Goal: Transaction & Acquisition: Purchase product/service

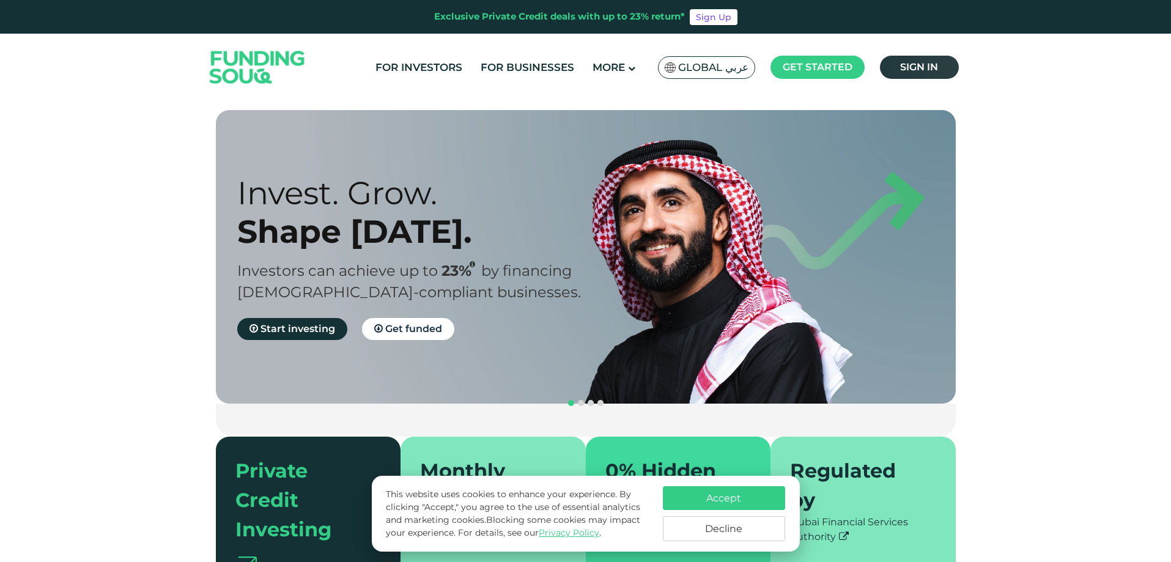
click at [916, 70] on span "Sign in" at bounding box center [919, 67] width 38 height 12
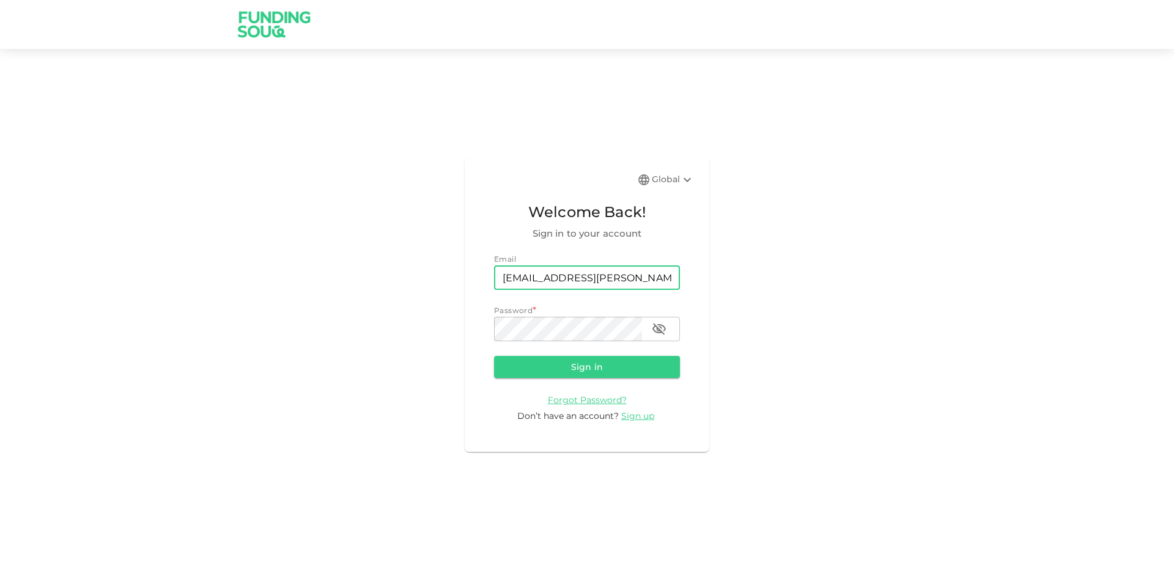
type input "sultan.khanfar@gmail.com"
click at [596, 369] on button "Sign in" at bounding box center [587, 367] width 186 height 22
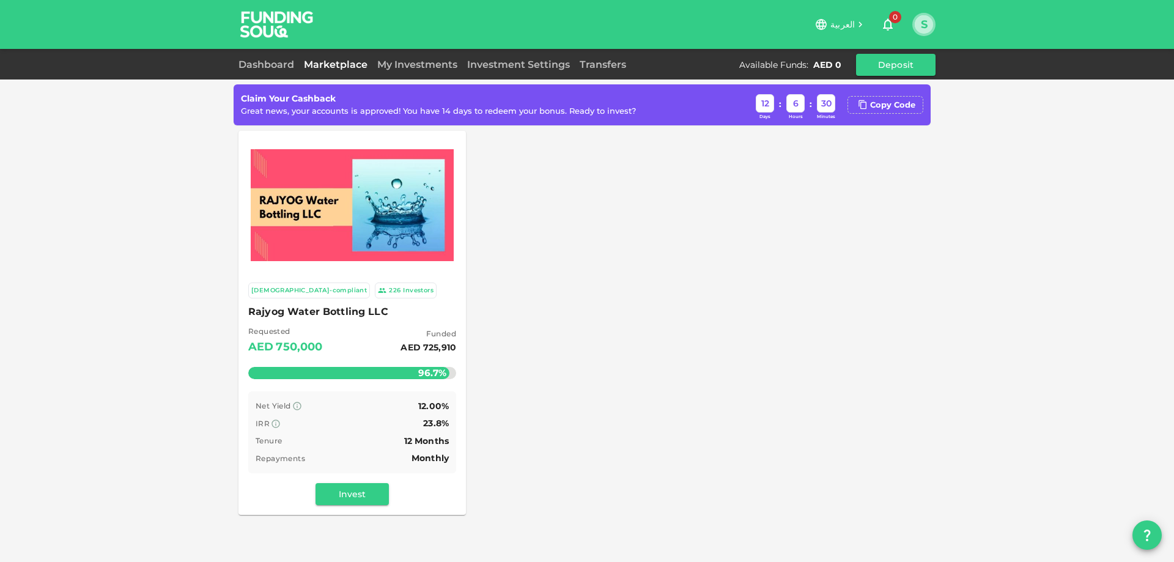
click at [932, 23] on button "S" at bounding box center [924, 24] width 18 height 18
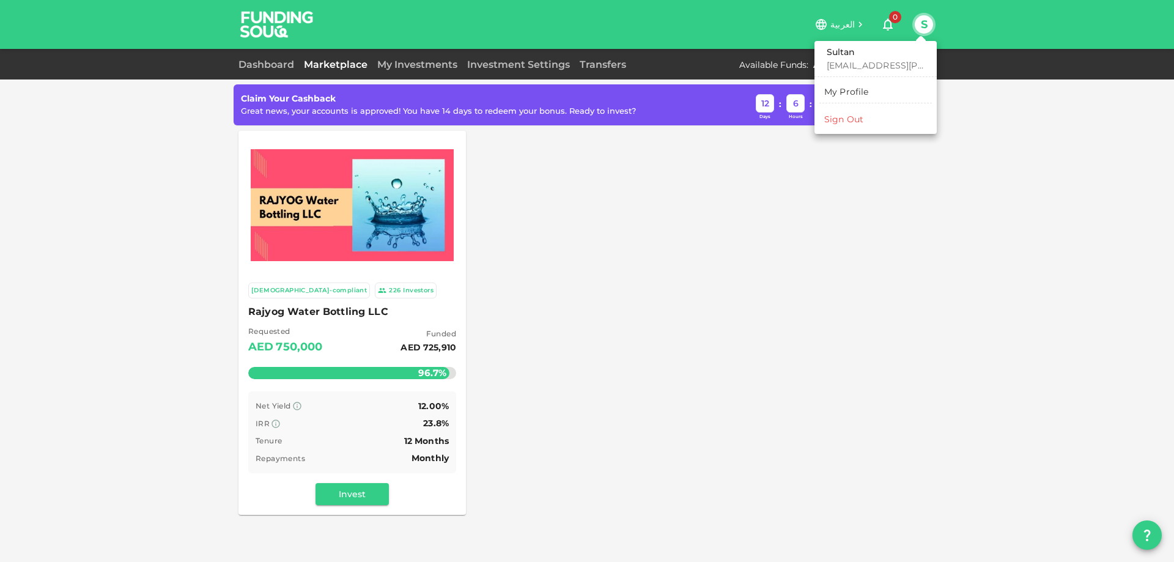
click at [863, 293] on div at bounding box center [587, 281] width 1174 height 562
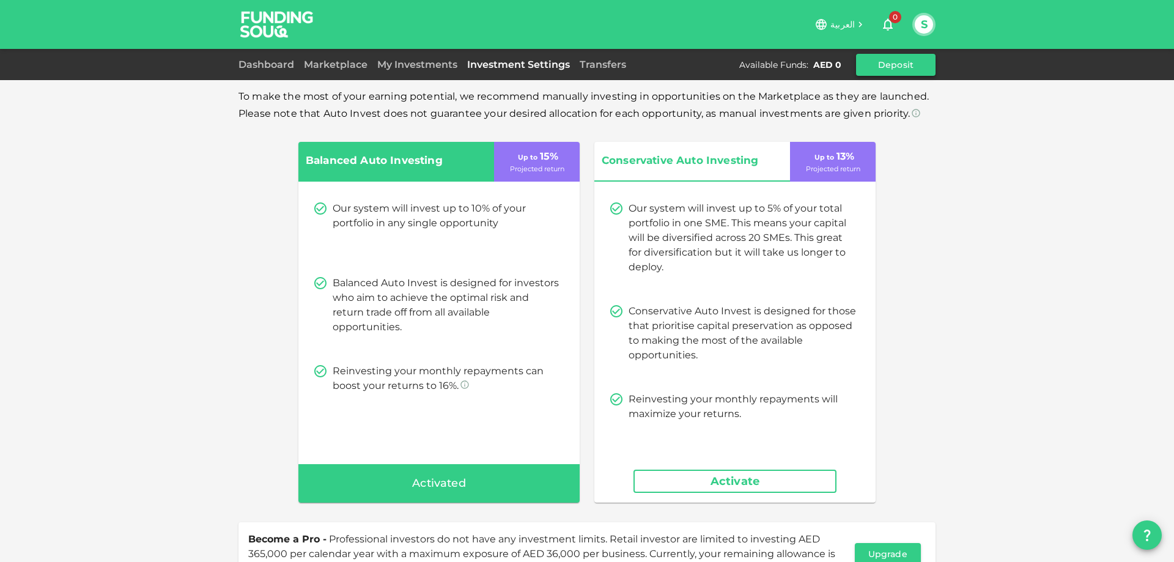
click at [894, 59] on button "Deposit" at bounding box center [895, 65] width 79 height 22
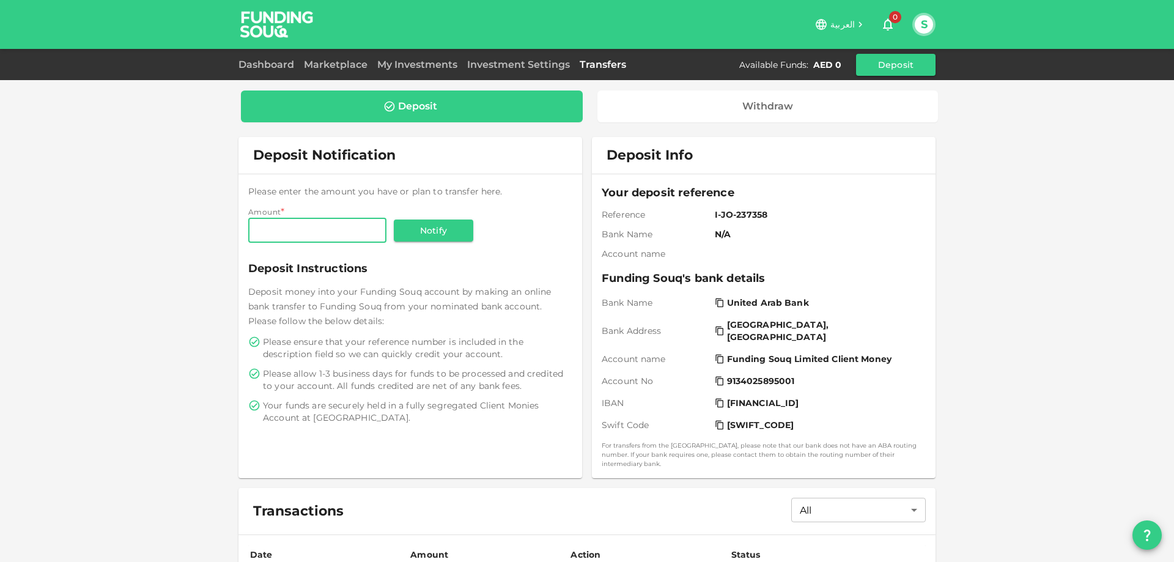
scroll to position [106, 0]
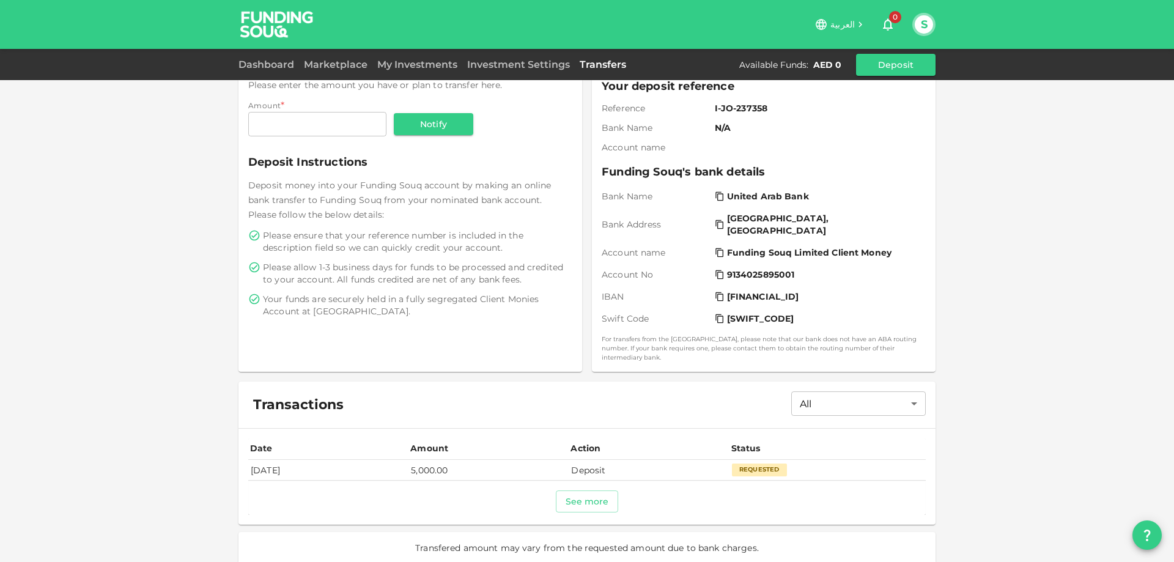
click at [275, 461] on td "[DATE]" at bounding box center [328, 470] width 160 height 20
click at [1054, 352] on div "Deposit Withdraw Deposit Notification Please enter the amount you have or plan …" at bounding box center [587, 232] width 1174 height 677
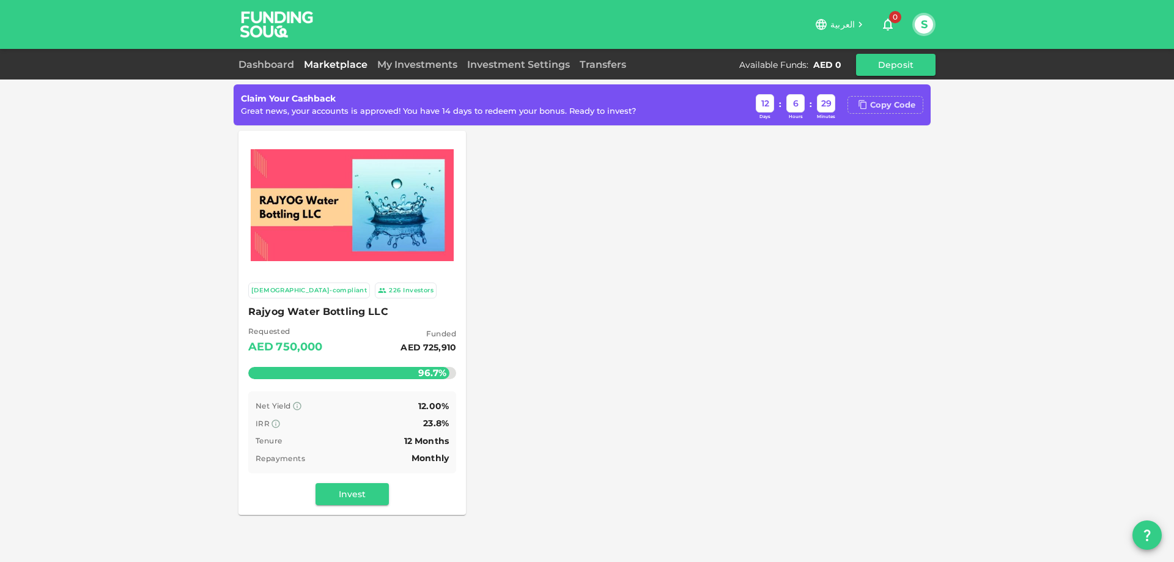
click at [892, 109] on div "Copy Code" at bounding box center [892, 105] width 45 height 12
drag, startPoint x: 792, startPoint y: 5, endPoint x: 20, endPoint y: 138, distance: 783.6
click at [20, 138] on div "Claim Your Cashback Great news, your accounts is approved! You have 14 days to …" at bounding box center [587, 427] width 1174 height 855
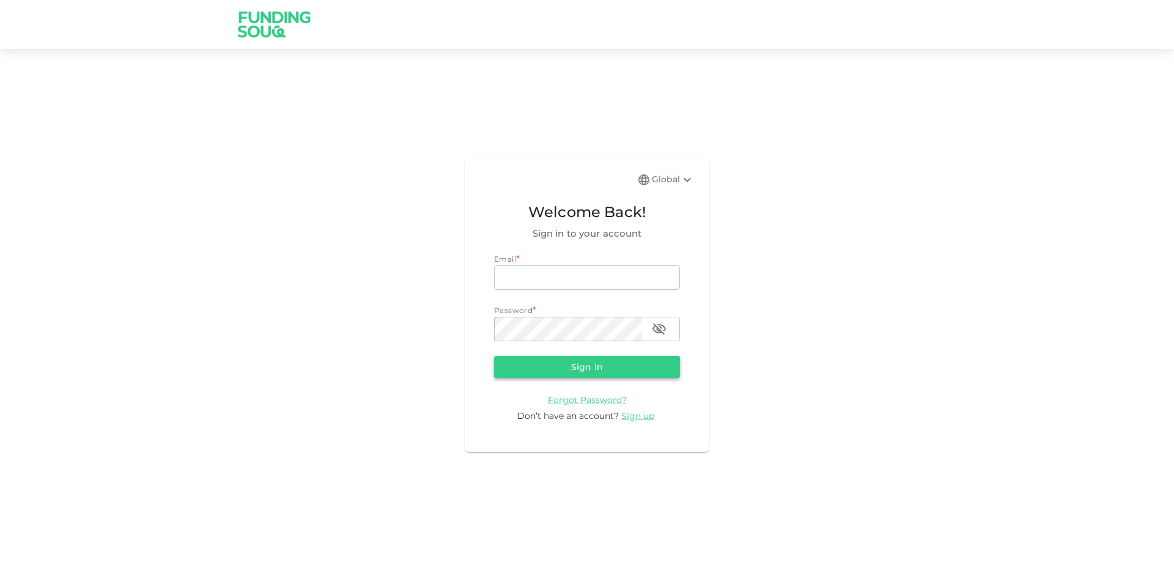
type input "[EMAIL_ADDRESS][PERSON_NAME][DOMAIN_NAME]"
click at [614, 364] on button "Sign in" at bounding box center [587, 367] width 186 height 22
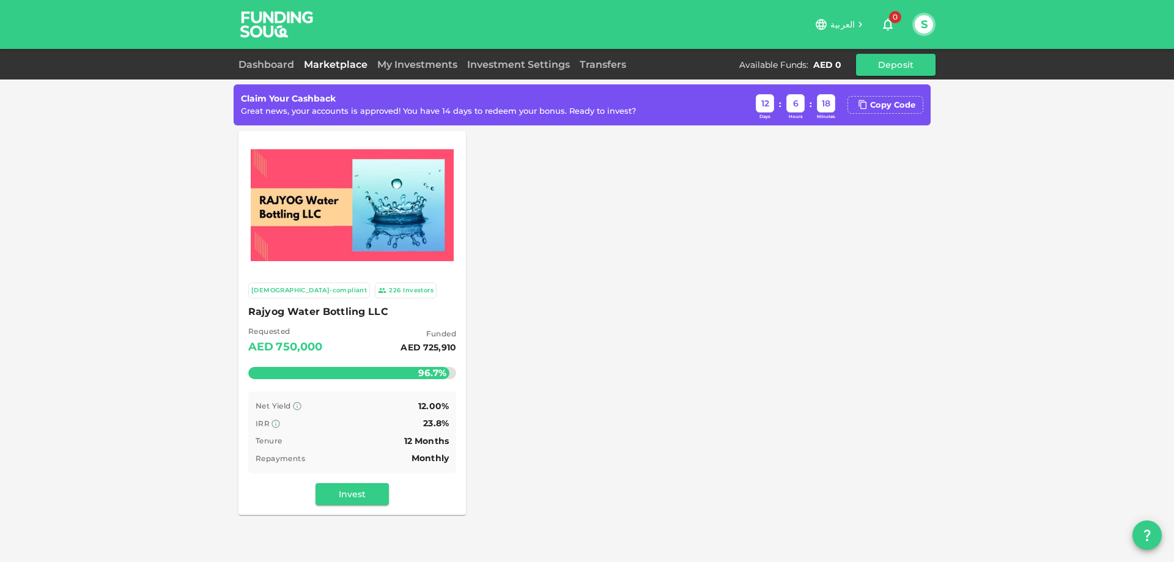
drag, startPoint x: 639, startPoint y: 3, endPoint x: 53, endPoint y: 171, distance: 609.4
click at [53, 171] on div "Claim Your Cashback Great news, your accounts is approved! You have 14 days to …" at bounding box center [587, 427] width 1174 height 855
click at [619, 62] on link "Transfers" at bounding box center [603, 65] width 56 height 12
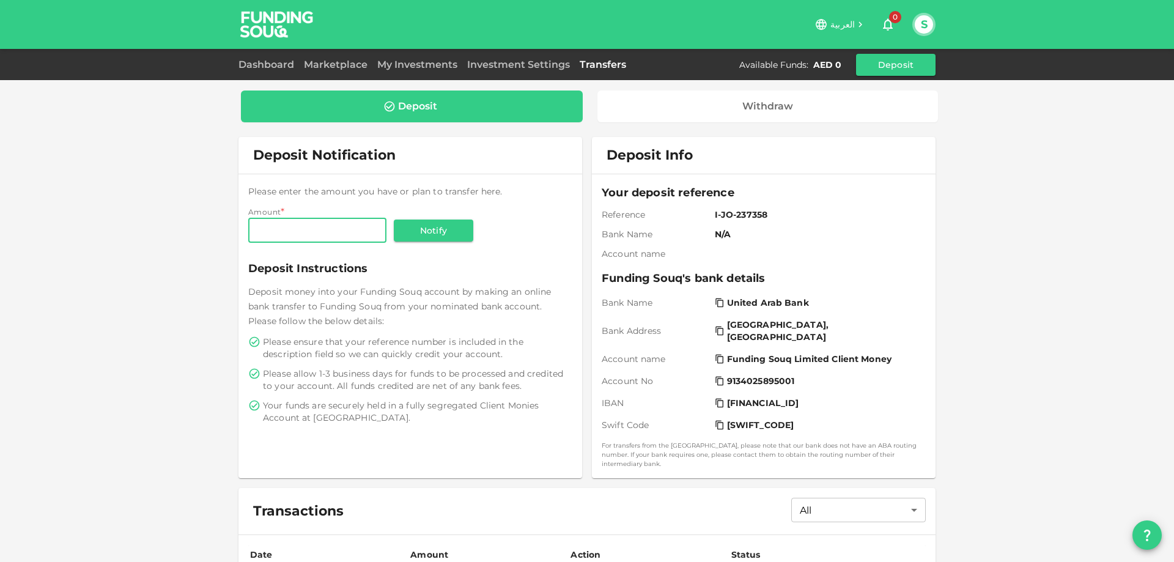
click at [928, 24] on button "S" at bounding box center [924, 24] width 18 height 18
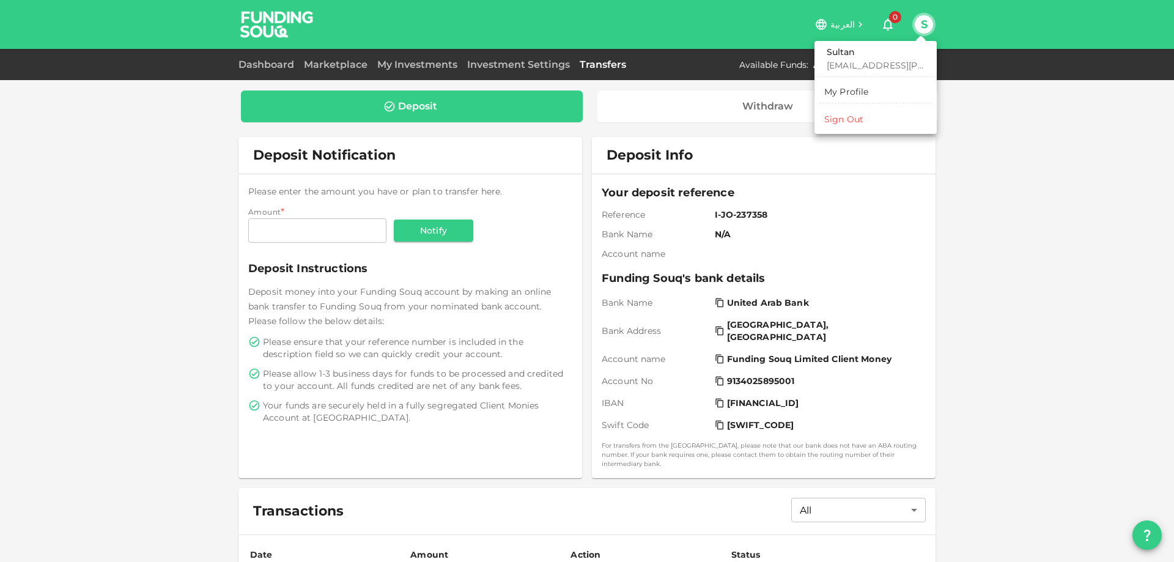
click at [847, 86] on div "My Profile" at bounding box center [846, 92] width 45 height 12
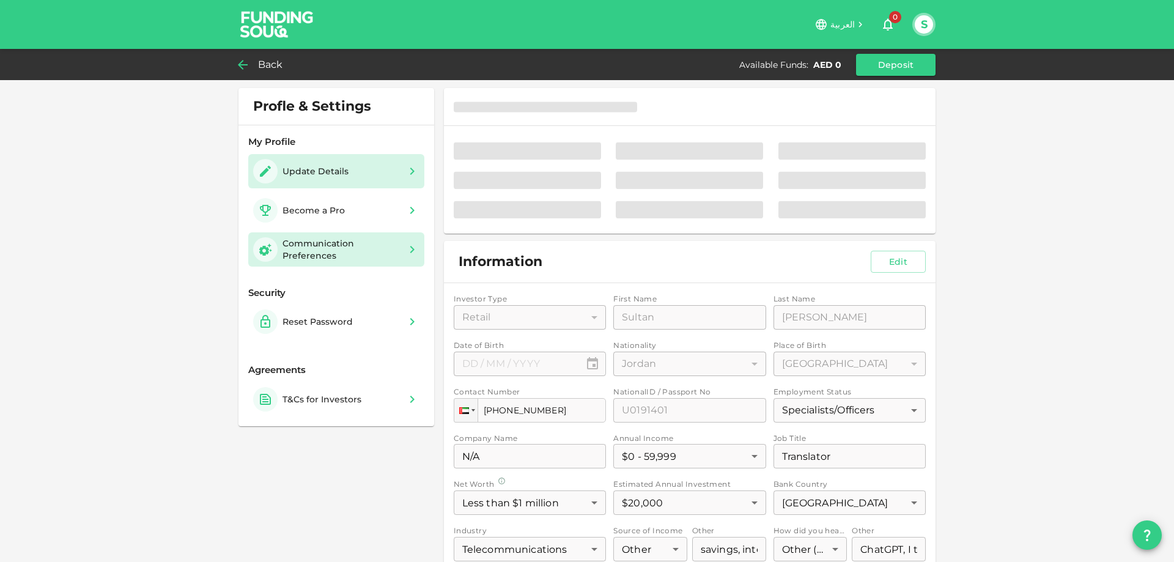
type input "⁦⁨22⁩ / ⁨08⁩ / ⁨1985⁩⁩"
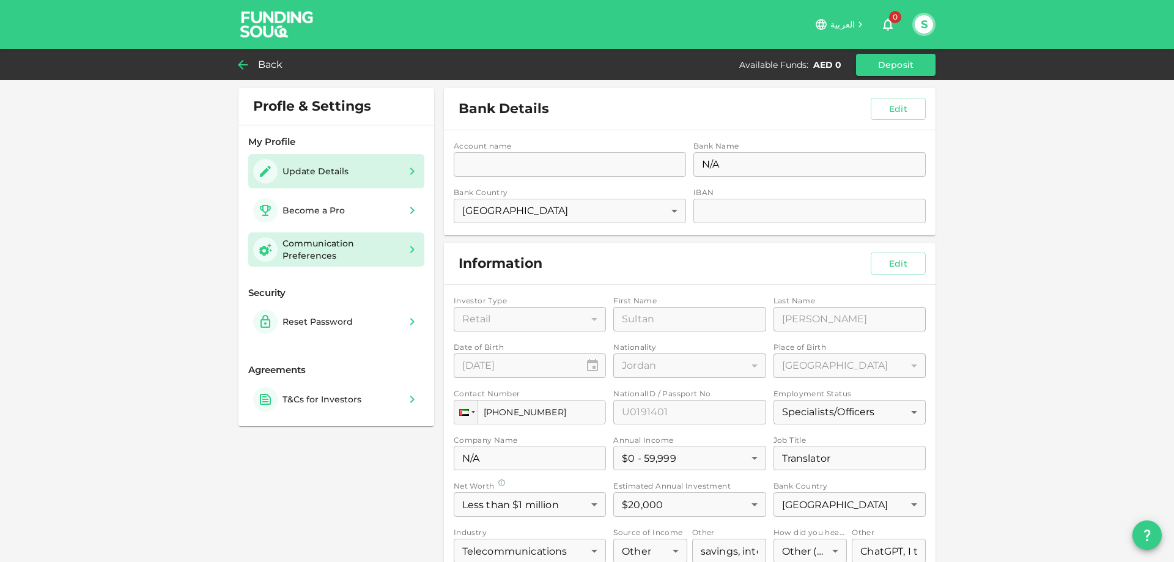
click at [282, 243] on div "Communication Preferences" at bounding box center [340, 249] width 117 height 24
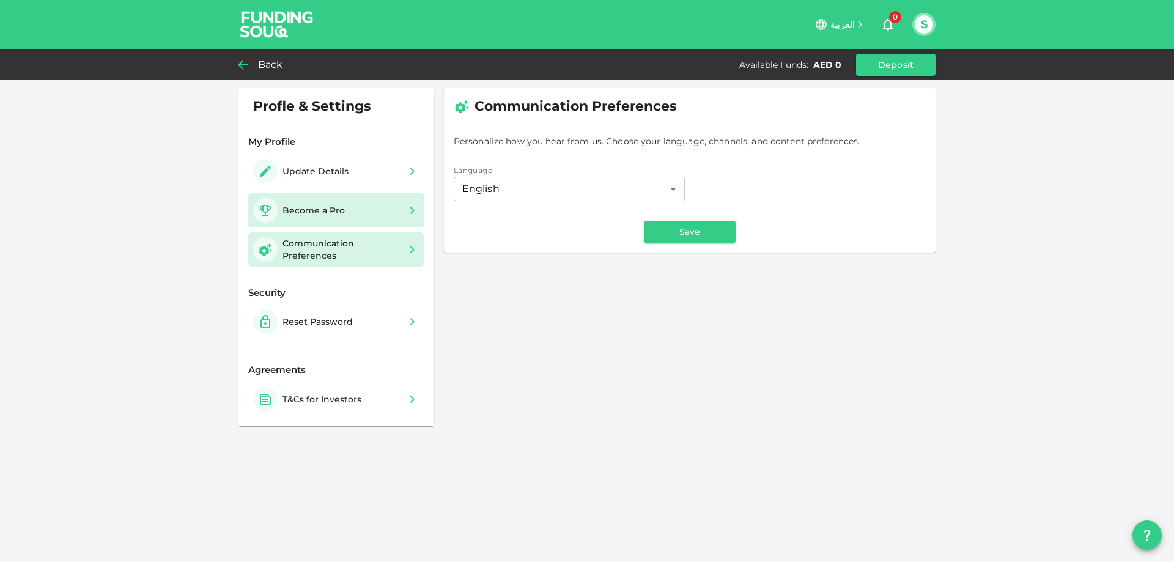
click at [332, 193] on div "Become a Pro" at bounding box center [336, 210] width 176 height 34
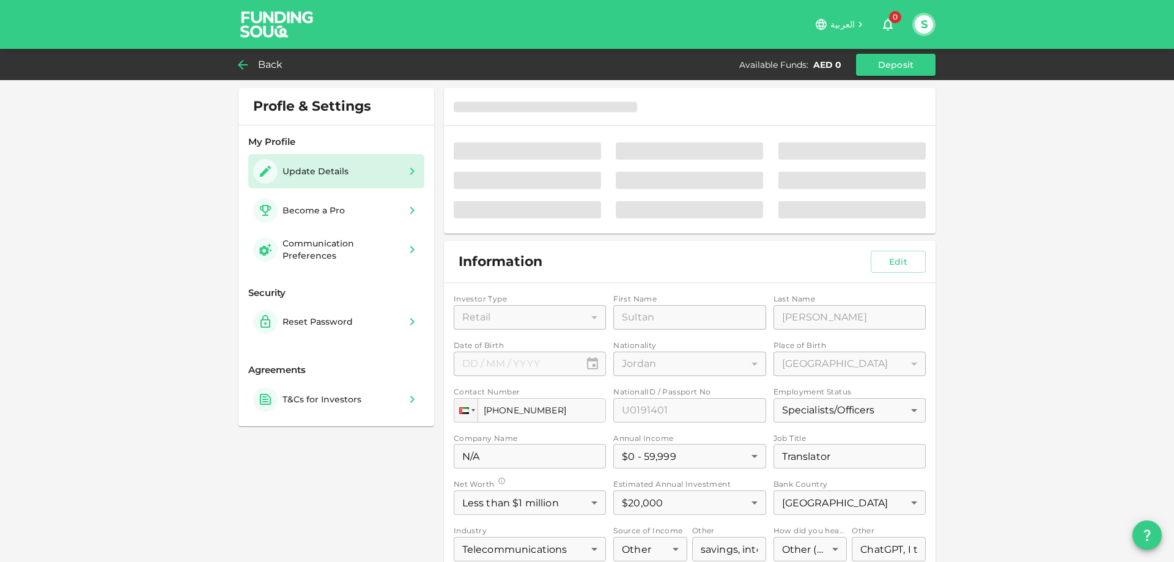
type input "1"
type input "Sultan"
type input "Khanfar"
type input "98"
type input "2"
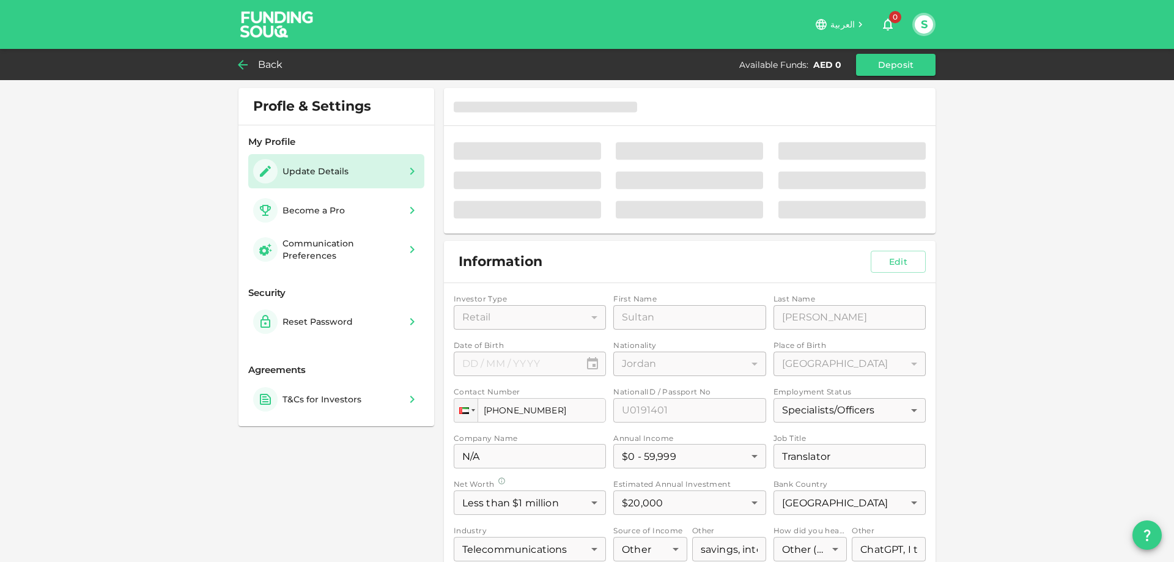
type input "U0191401"
type input "7"
type input "N/A"
type input "1"
type input "Translator"
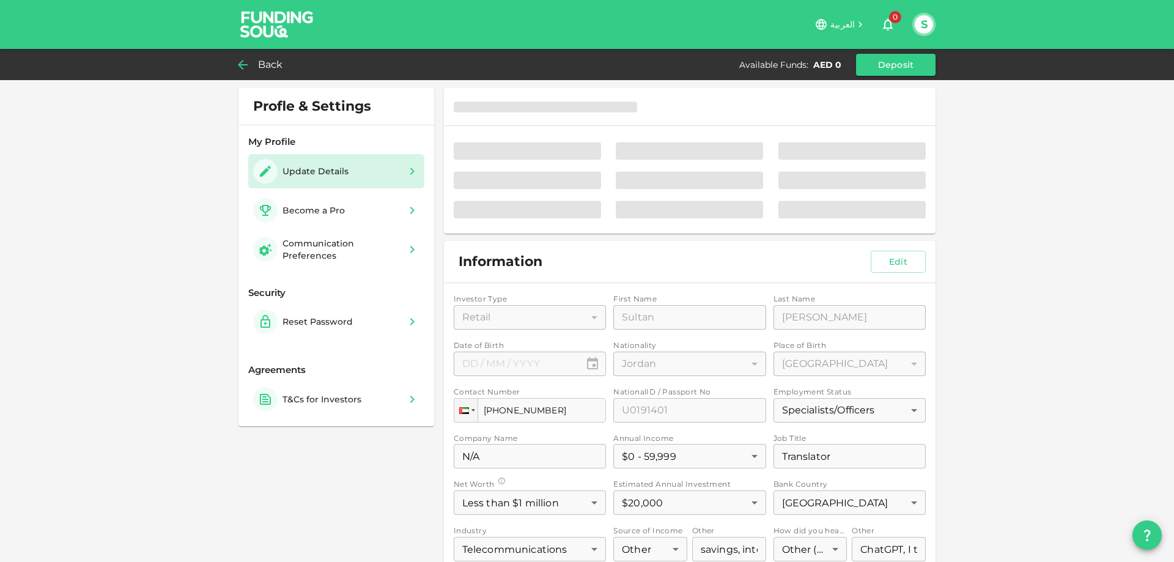
type input "1"
type input "3"
type input "2"
type input "12"
type input "8"
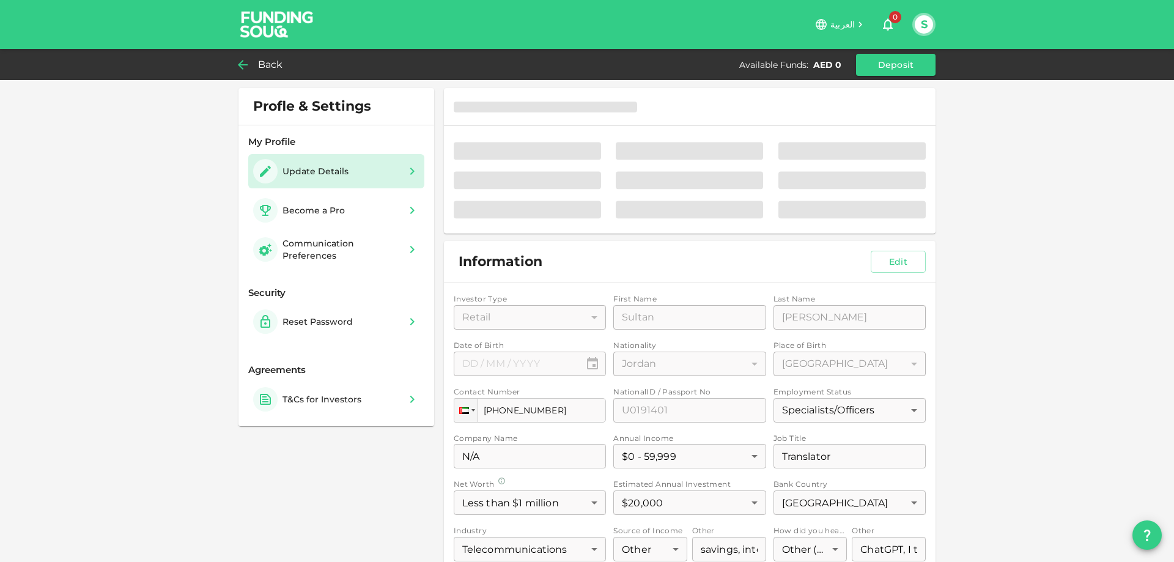
type input "8"
type input "1"
type input "SW18"
type input "2"
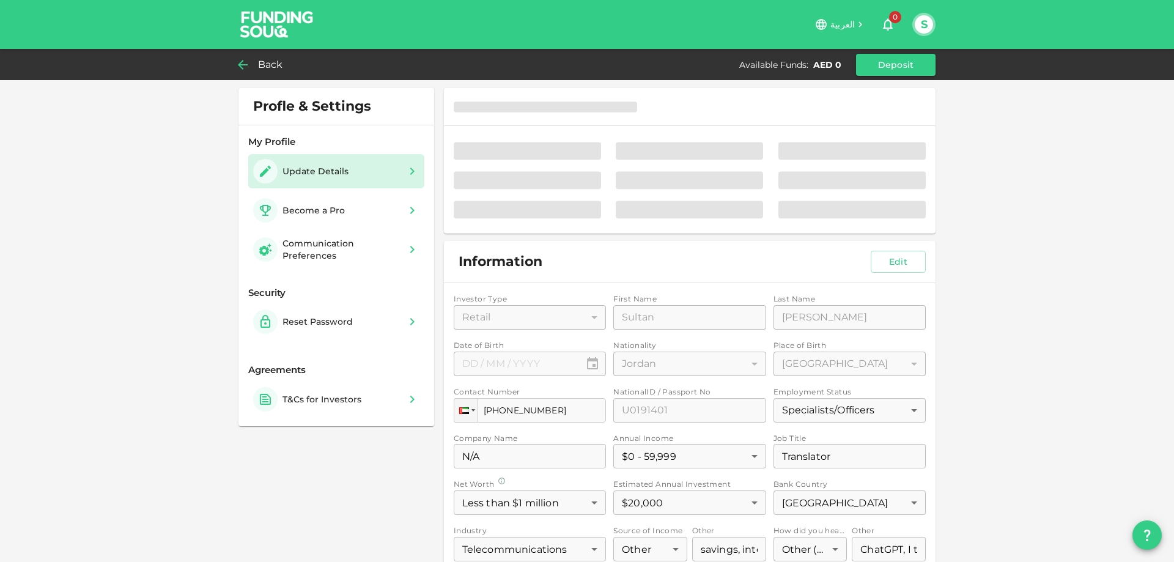
type input "false"
type input "⁦⁨22⁩ / ⁨08⁩ / ⁨1985⁩⁩"
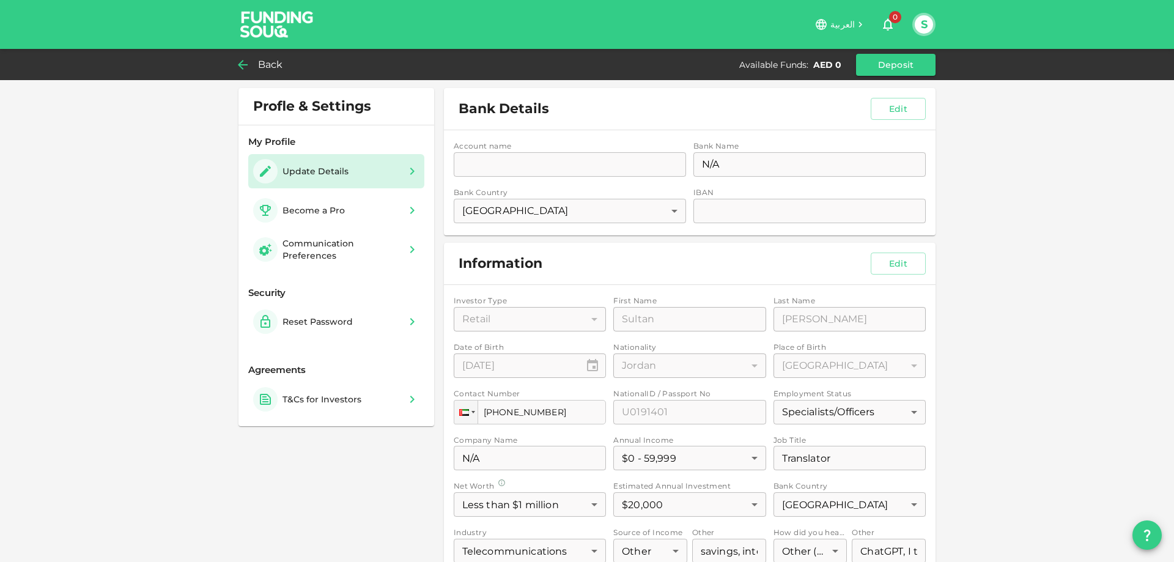
click at [0, 265] on div "Profle & Settings My Profile Update Details Become a Pro Communication Preferen…" at bounding box center [587, 363] width 1174 height 727
click at [926, 33] on button "S" at bounding box center [924, 24] width 18 height 18
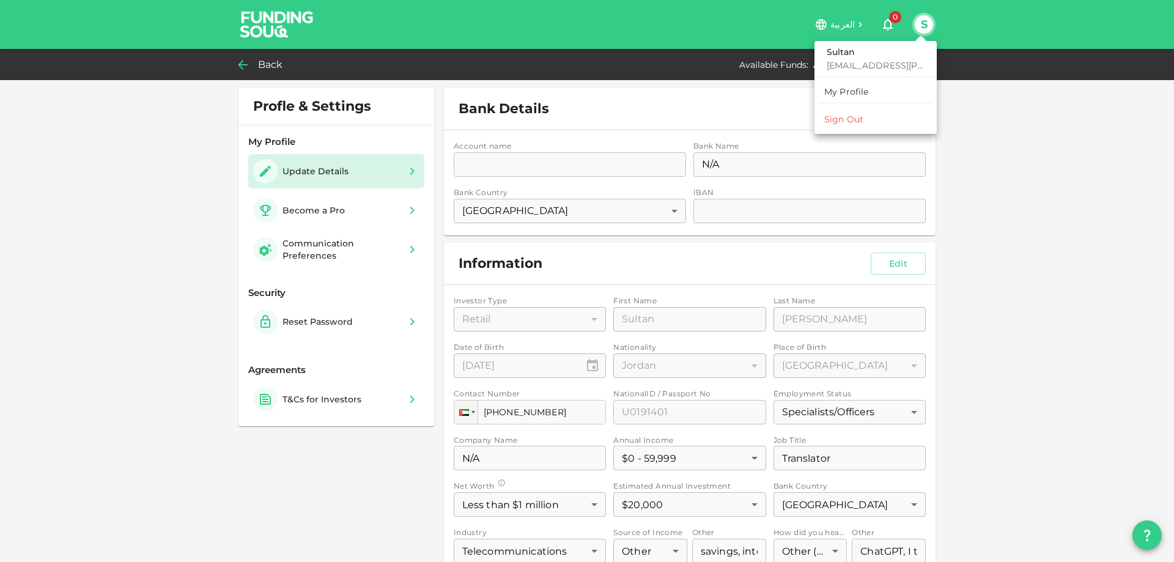
click at [584, 108] on div at bounding box center [587, 281] width 1174 height 562
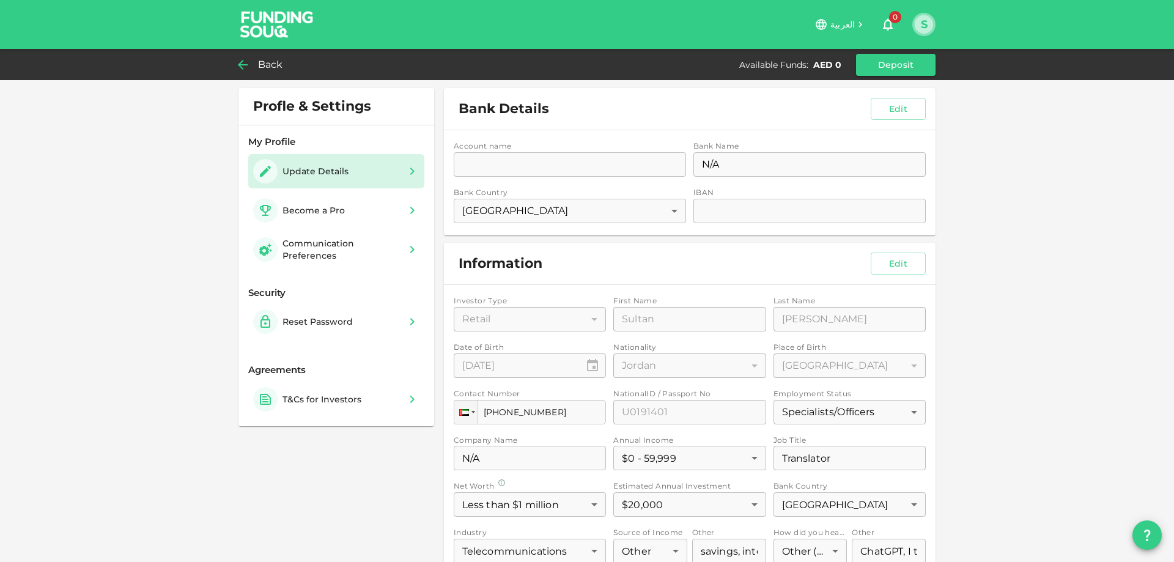
click at [916, 20] on button "S" at bounding box center [924, 24] width 18 height 18
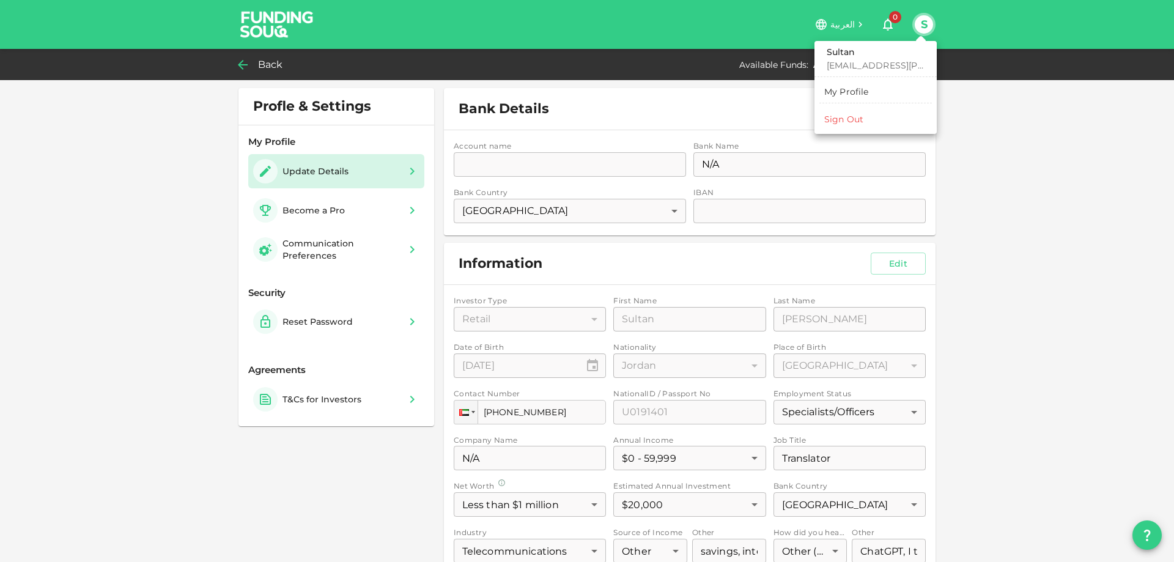
click at [836, 52] on h6 "Sultan" at bounding box center [876, 52] width 98 height 13
click at [257, 43] on div at bounding box center [587, 281] width 1174 height 562
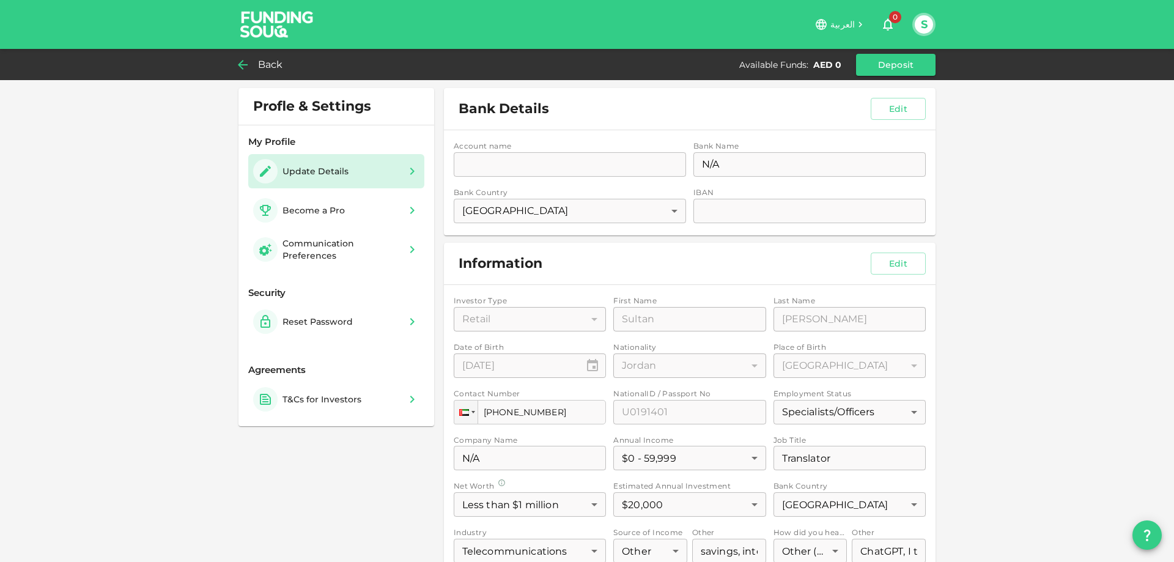
click at [257, 34] on img at bounding box center [277, 24] width 92 height 48
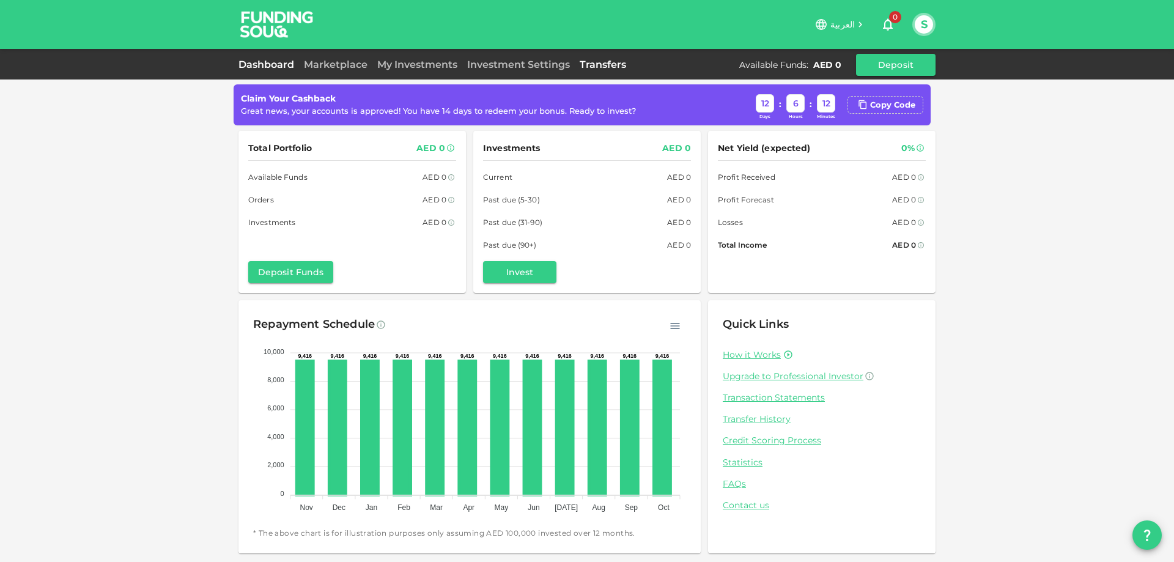
click at [603, 60] on link "Transfers" at bounding box center [603, 65] width 56 height 12
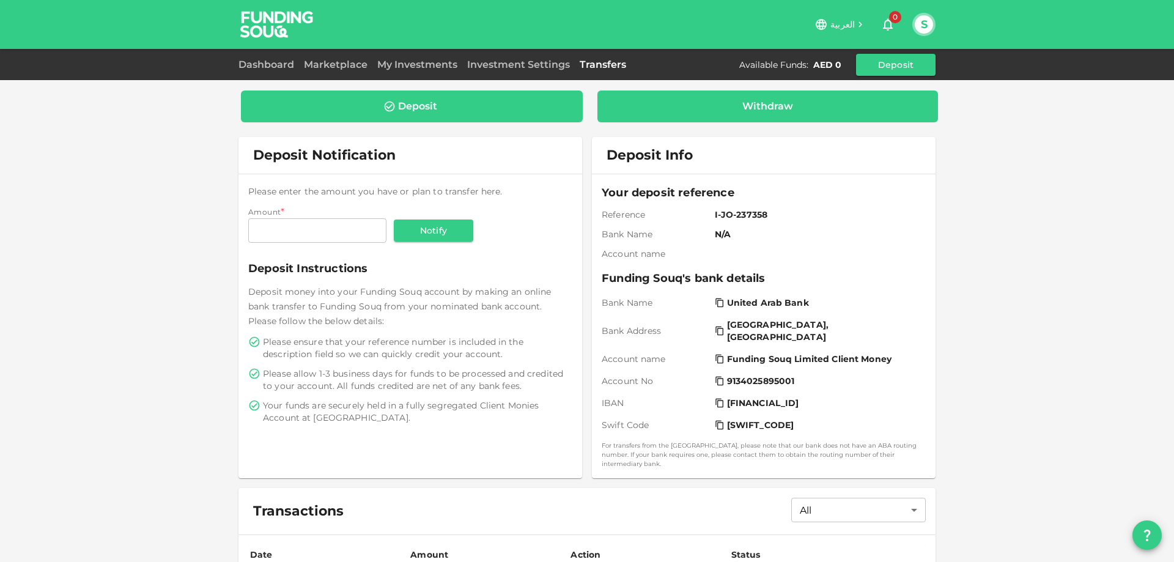
click at [728, 106] on div "Withdraw" at bounding box center [768, 106] width 322 height 12
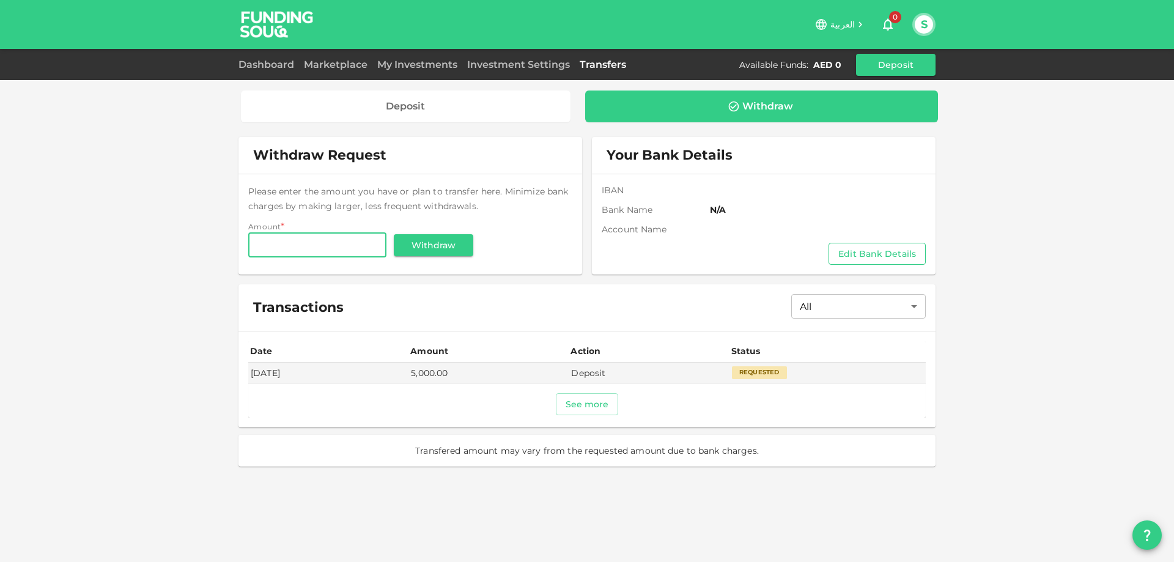
click at [869, 257] on button "Edit Bank Details" at bounding box center [876, 254] width 97 height 22
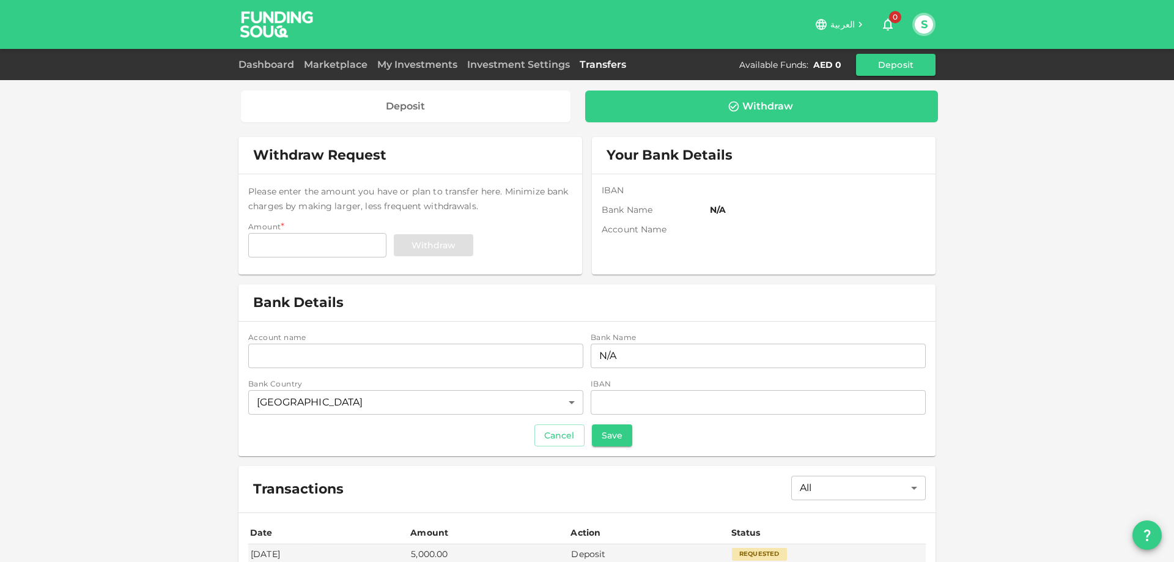
click at [1082, 183] on div "Deposit Withdraw Withdraw Request Please enter the amount you have or plan to t…" at bounding box center [587, 327] width 1174 height 655
click at [595, 64] on link "Transfers" at bounding box center [603, 65] width 56 height 12
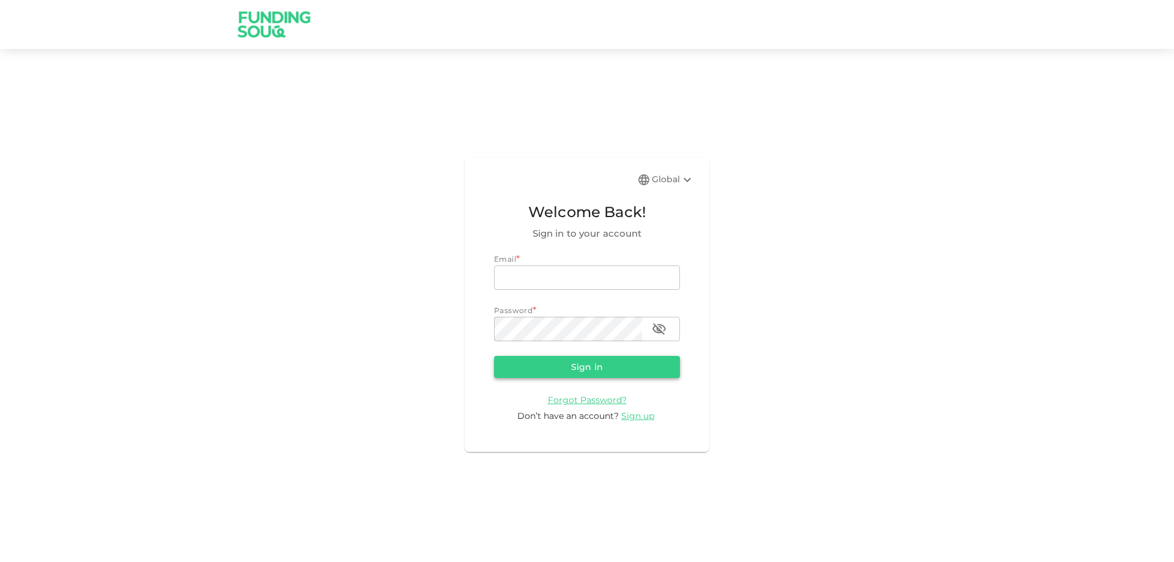
type input "[EMAIL_ADDRESS][PERSON_NAME][DOMAIN_NAME]"
click at [568, 362] on button "Sign in" at bounding box center [587, 367] width 186 height 22
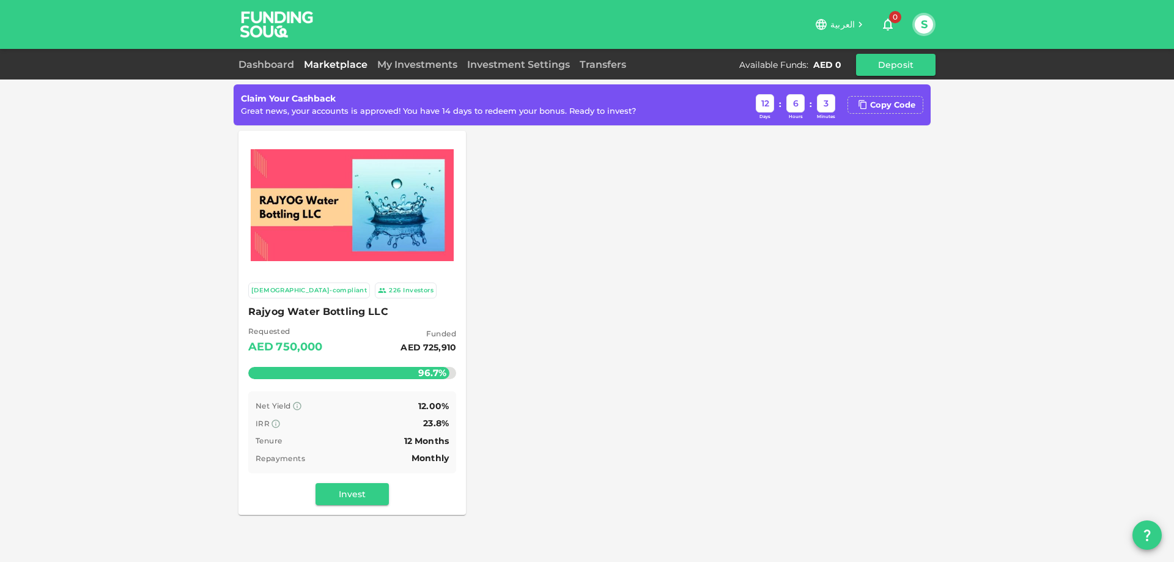
click at [603, 72] on div "Transfers" at bounding box center [603, 64] width 56 height 15
click at [608, 64] on link "Transfers" at bounding box center [603, 65] width 56 height 12
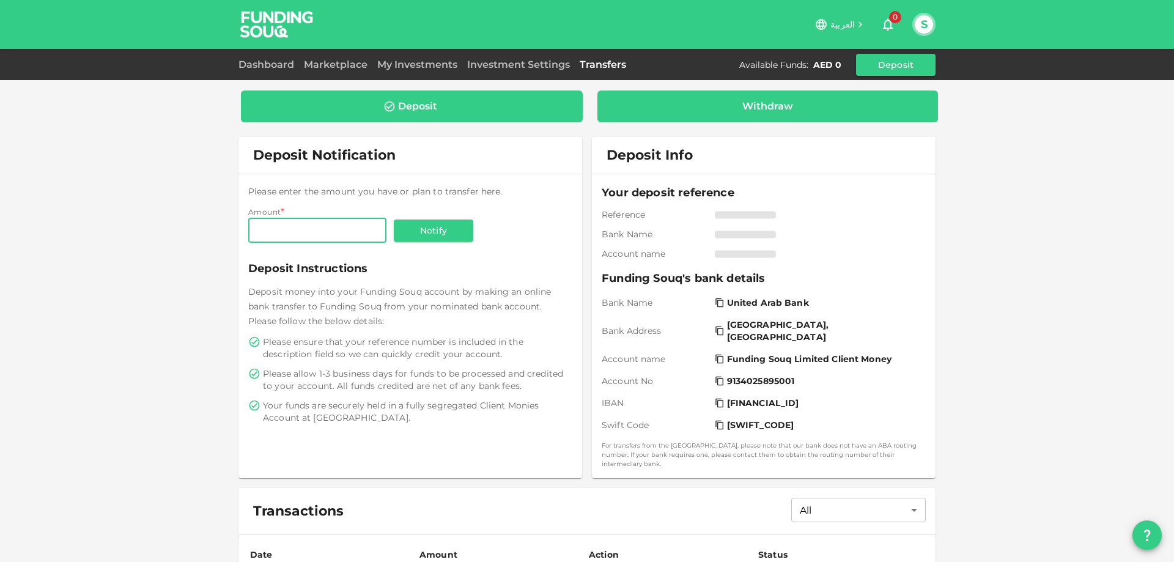
click at [785, 100] on div "Withdraw" at bounding box center [767, 106] width 51 height 12
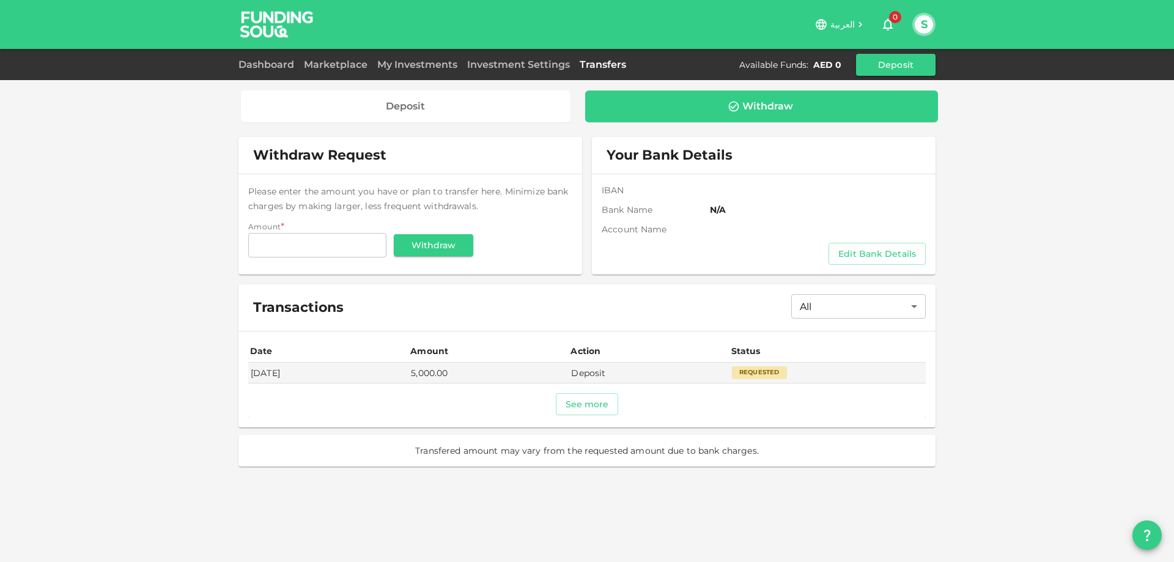
click at [718, 101] on div "Withdraw" at bounding box center [762, 106] width 334 height 12
click at [855, 244] on button "Edit Bank Details" at bounding box center [876, 254] width 97 height 22
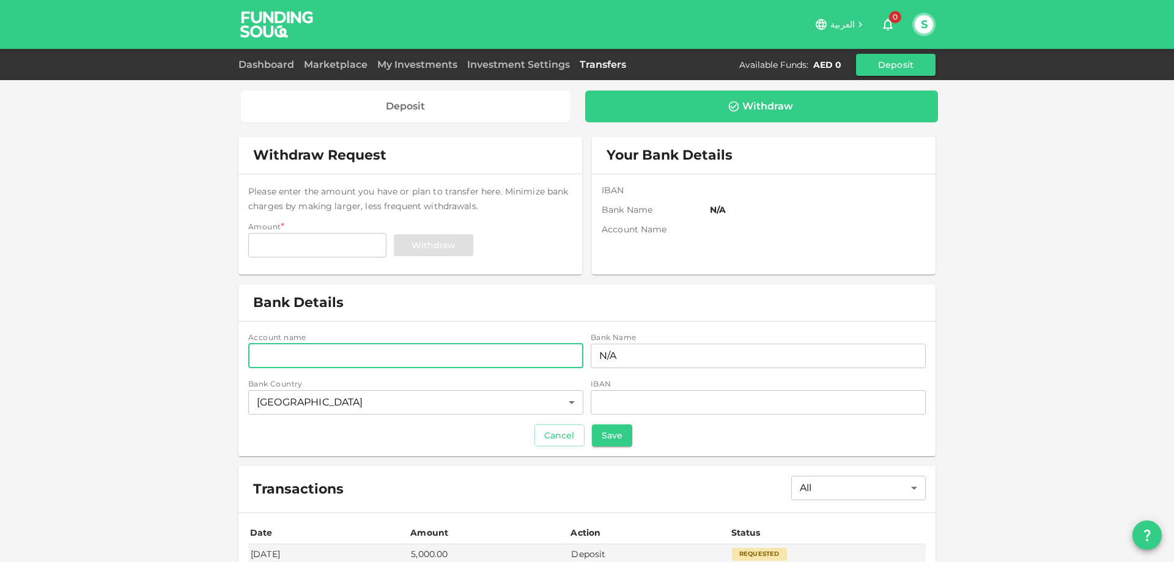
click at [312, 351] on input "accountName" at bounding box center [415, 356] width 335 height 24
paste input "Sultan Abdulrahman Diab Khanfar"
type input "Sultan Abdulrahman Diab Khanfar"
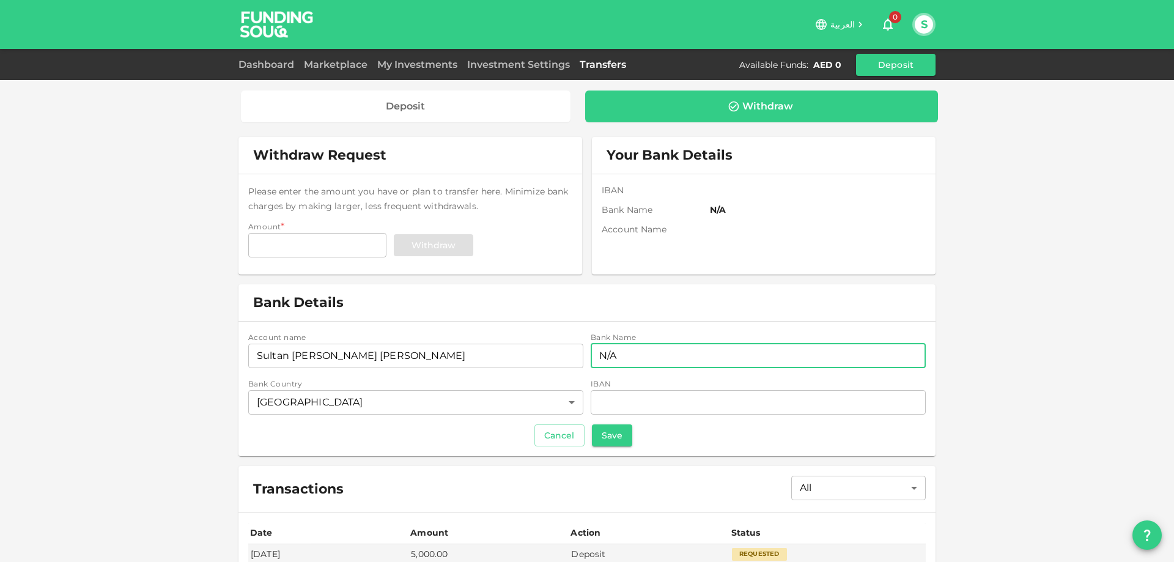
click at [622, 353] on input "N/A" at bounding box center [758, 356] width 335 height 24
click at [723, 364] on input "N/A" at bounding box center [758, 356] width 335 height 24
paste input "Wio Bank PJSC"
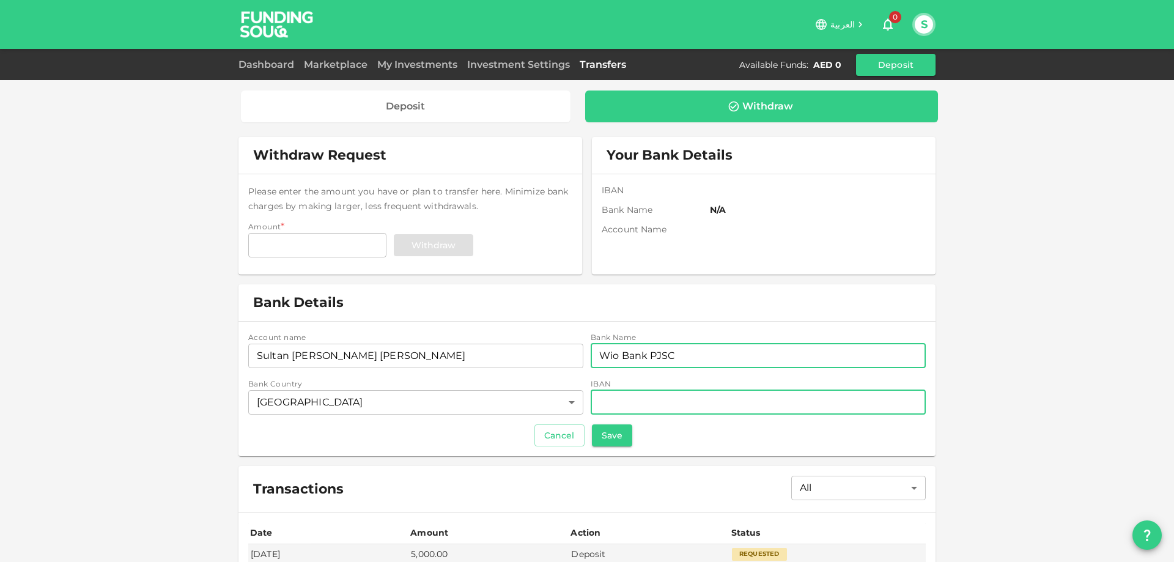
type input "Wio Bank PJSC"
click at [657, 407] on input "iban" at bounding box center [758, 402] width 335 height 24
paste input "AE210860000006790218912"
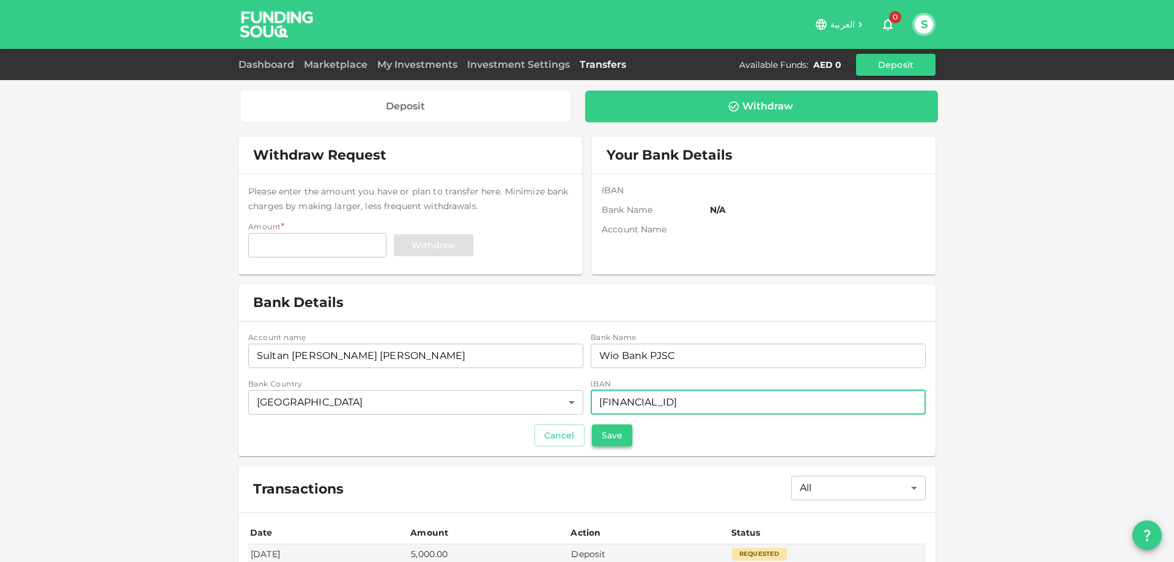
type input "AE210860000006790218912"
click at [616, 434] on button "Save" at bounding box center [612, 435] width 40 height 22
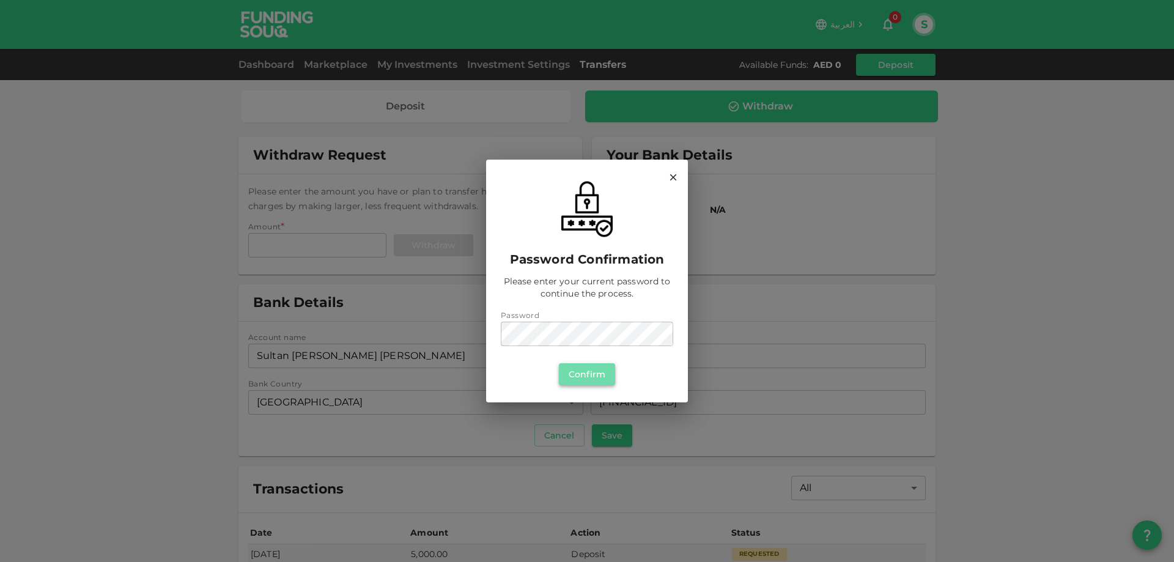
click at [590, 373] on button "Confirm" at bounding box center [587, 374] width 56 height 22
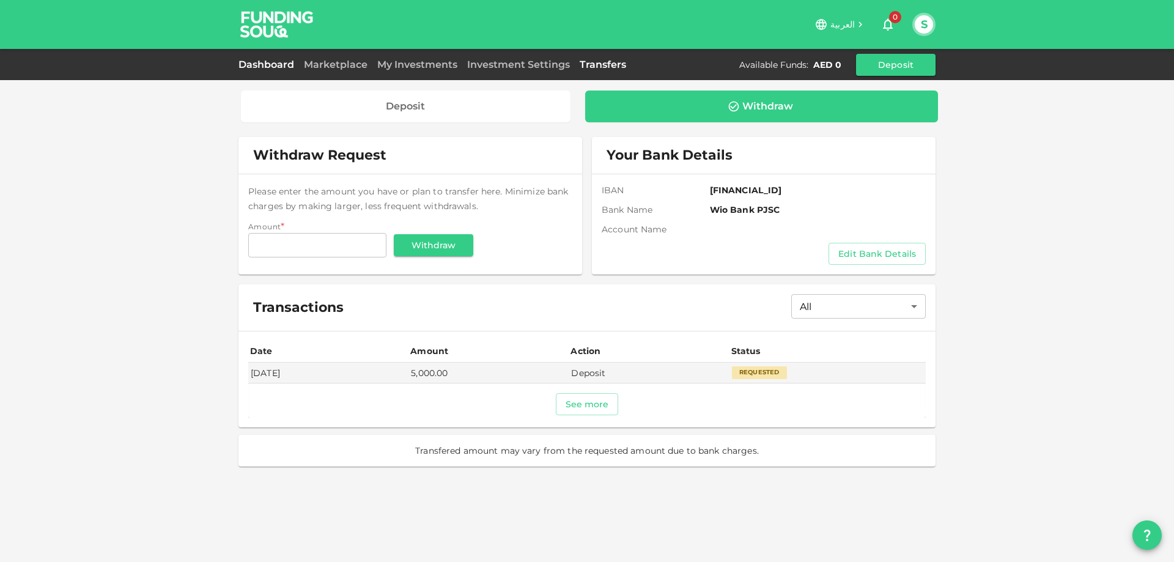
click at [275, 70] on link "Dashboard" at bounding box center [268, 65] width 61 height 12
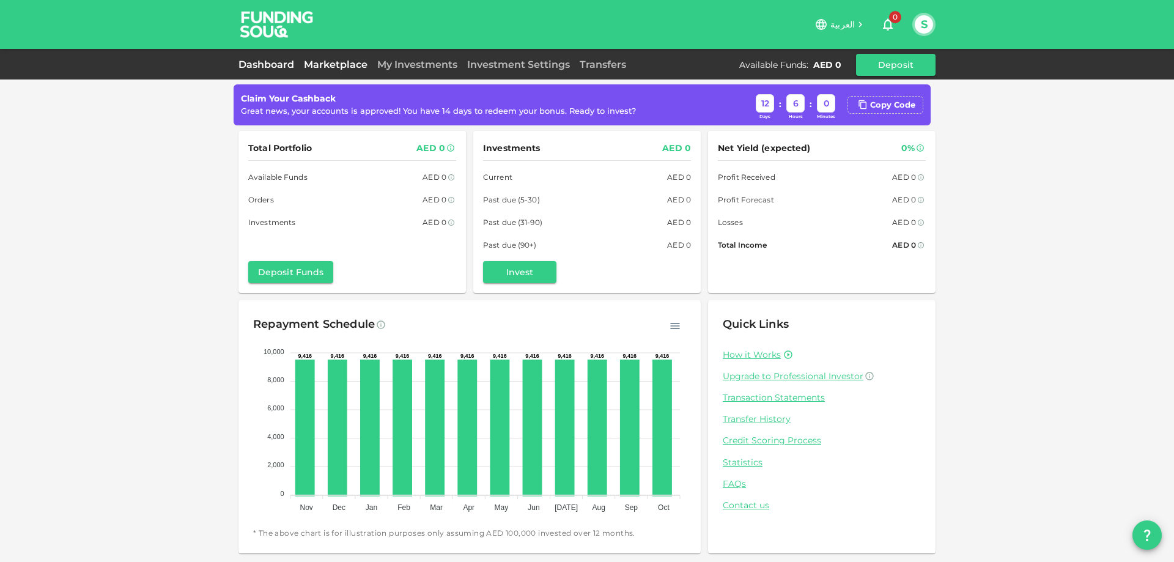
click at [368, 64] on link "Marketplace" at bounding box center [335, 65] width 73 height 12
click at [737, 503] on link "Contact us" at bounding box center [822, 506] width 198 height 12
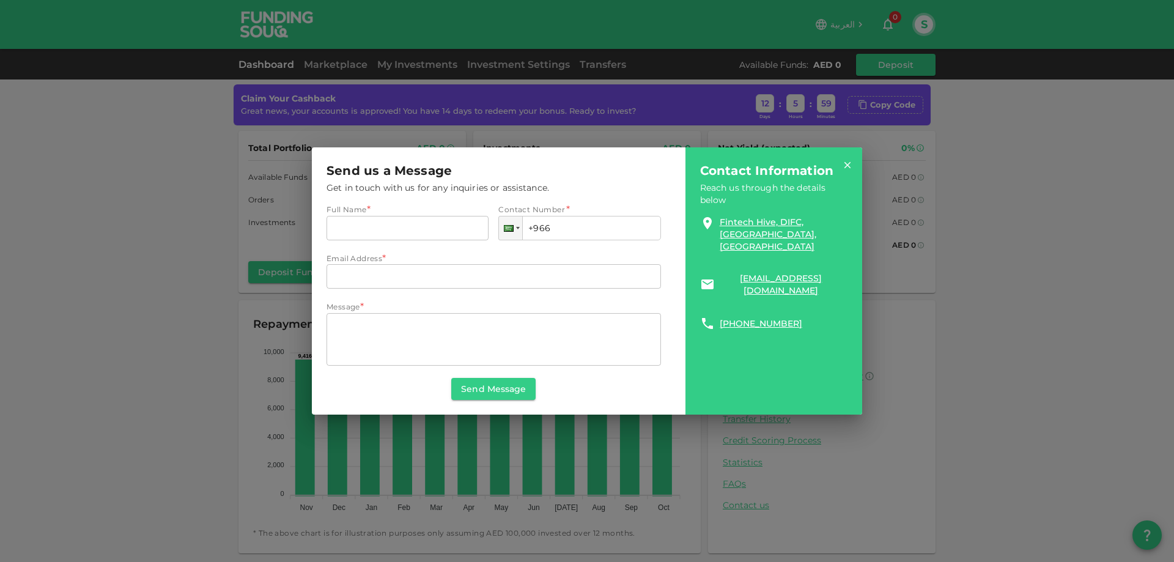
click at [977, 367] on div "Send us a Message Get in touch with us for any inquiries or assistance. Full Na…" at bounding box center [587, 281] width 1174 height 562
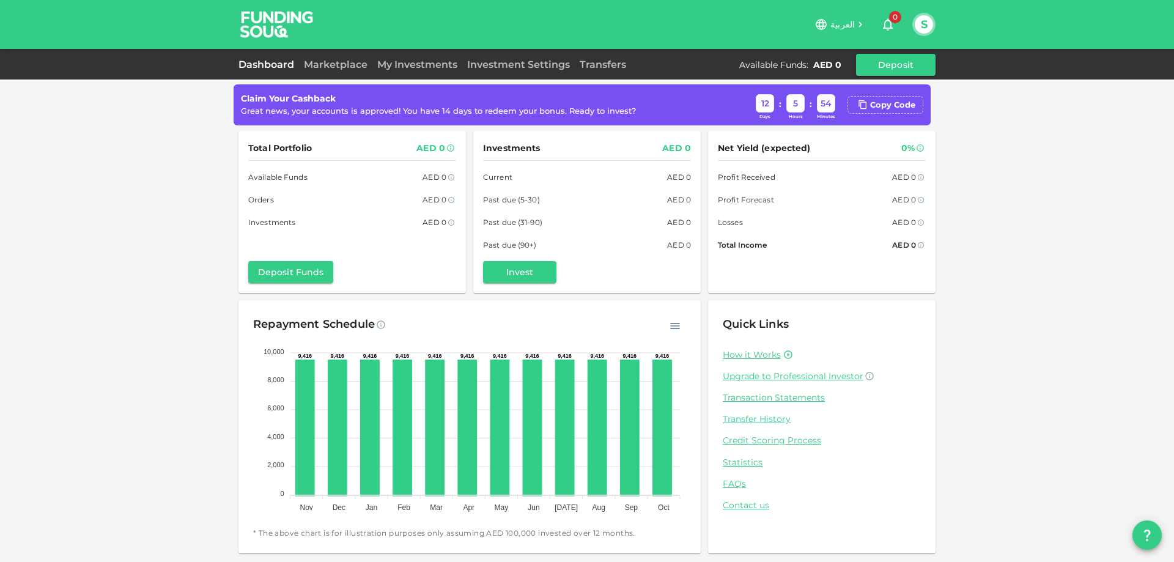
click at [167, 174] on div "Claim Your Cashback Great news, your accounts is approved! You have 14 days to …" at bounding box center [587, 281] width 1174 height 562
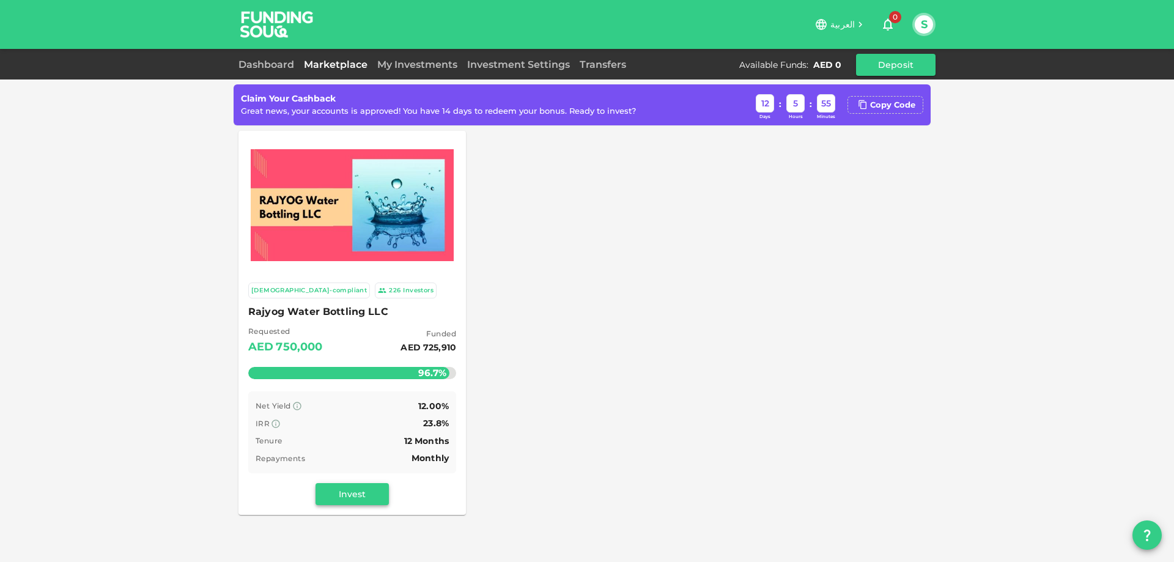
click at [367, 498] on button "Invest" at bounding box center [351, 494] width 73 height 22
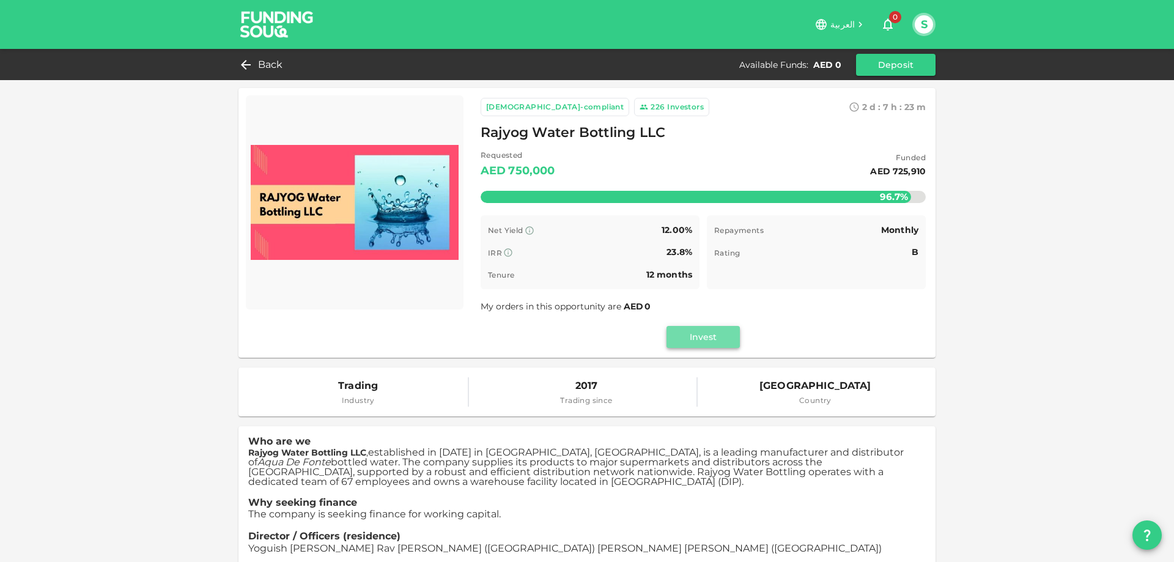
click at [713, 329] on button "Invest" at bounding box center [702, 337] width 73 height 22
